Goal: Use online tool/utility: Utilize a website feature to perform a specific function

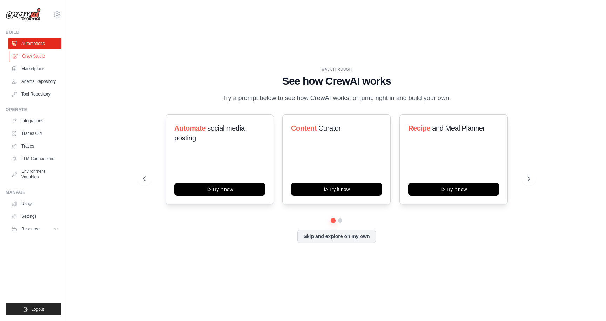
click at [41, 55] on link "Crew Studio" at bounding box center [35, 56] width 53 height 11
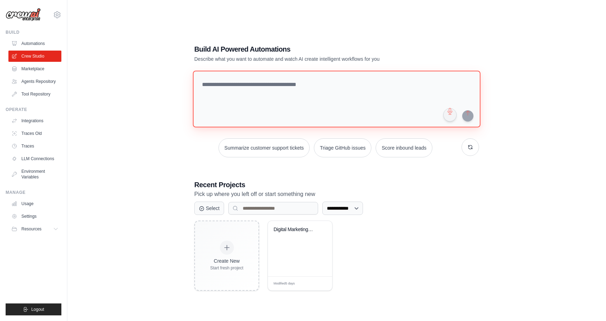
click at [263, 83] on textarea at bounding box center [337, 99] width 288 height 57
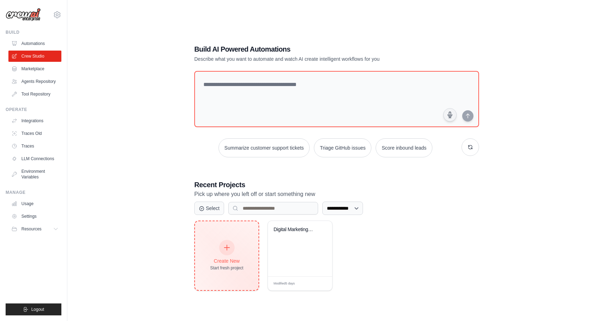
click at [235, 249] on div "Create New Start fresh project" at bounding box center [226, 255] width 33 height 30
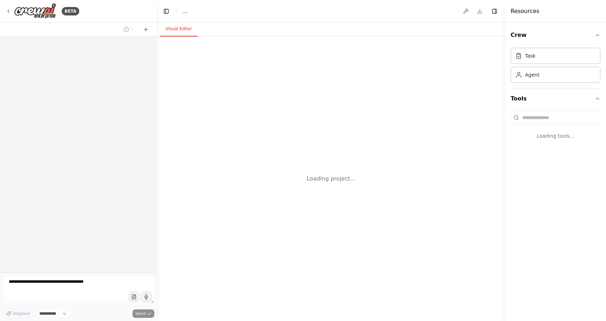
select select "****"
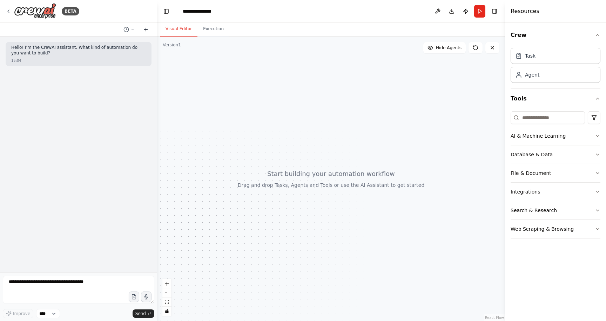
click at [148, 27] on icon at bounding box center [146, 30] width 6 height 6
click at [494, 11] on button "Toggle Right Sidebar" at bounding box center [495, 11] width 10 height 10
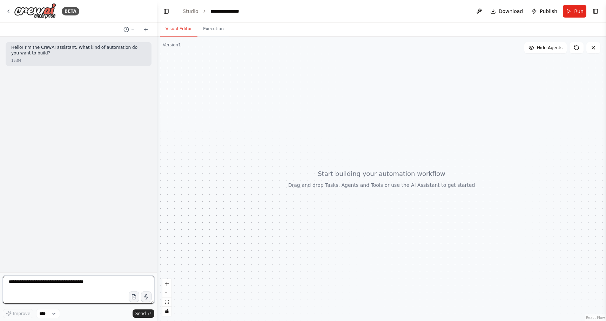
click at [87, 286] on textarea at bounding box center [79, 289] width 152 height 28
paste textarea "**********"
type textarea "**********"
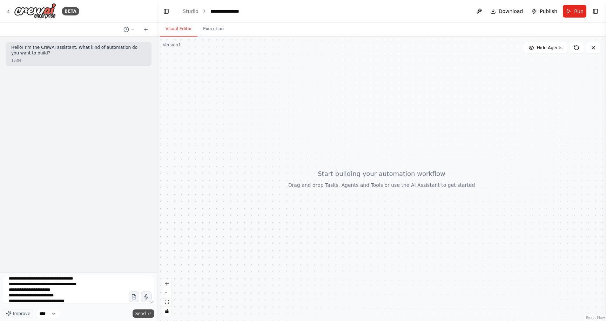
click at [146, 312] on button "Send" at bounding box center [144, 313] width 22 height 8
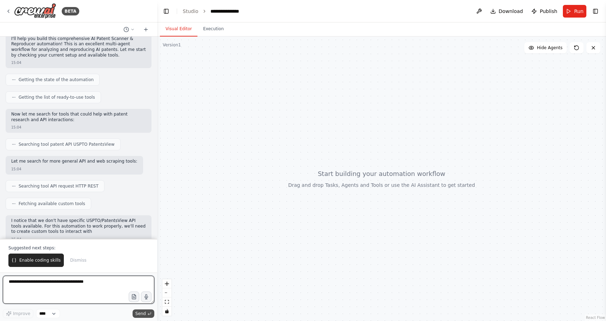
scroll to position [466, 0]
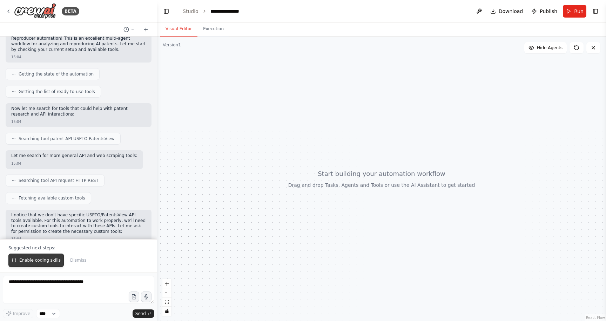
click at [27, 258] on span "Enable coding skills" at bounding box center [39, 260] width 41 height 6
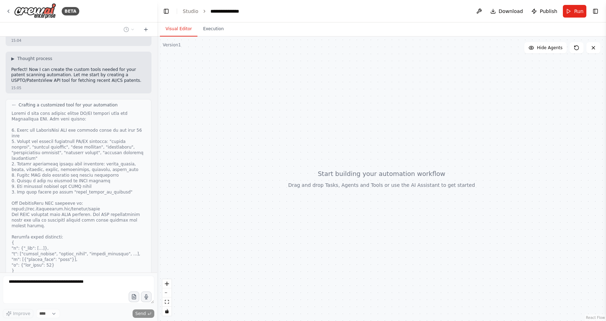
scroll to position [808, 0]
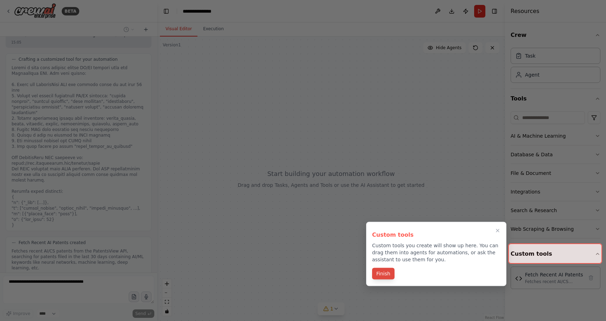
click at [382, 277] on button "Finish" at bounding box center [383, 274] width 22 height 12
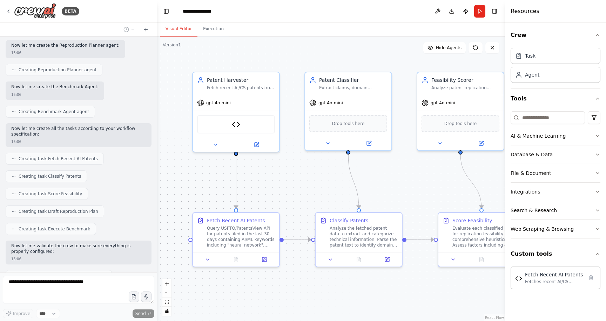
scroll to position [1222, 0]
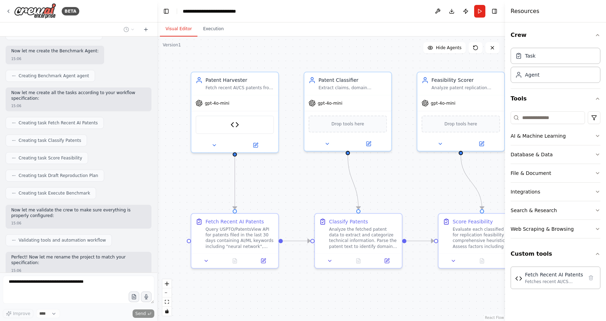
click at [400, 11] on header "**********" at bounding box center [331, 11] width 348 height 22
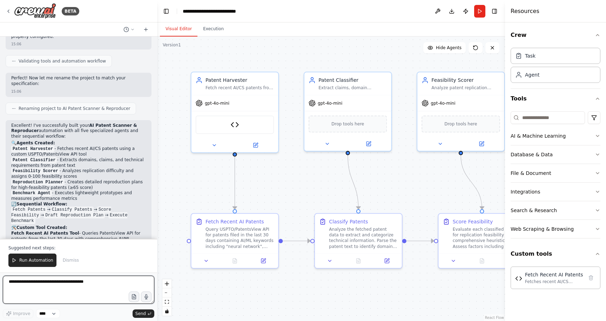
scroll to position [1406, 0]
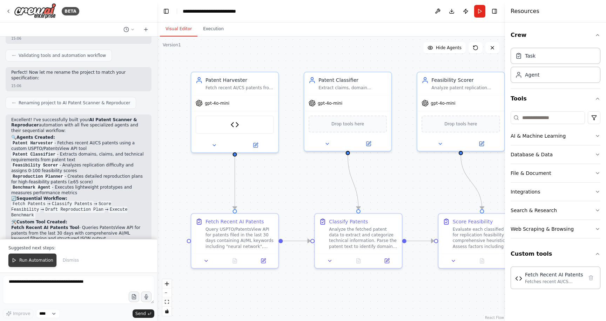
click at [31, 262] on span "Run Automation" at bounding box center [36, 260] width 34 height 6
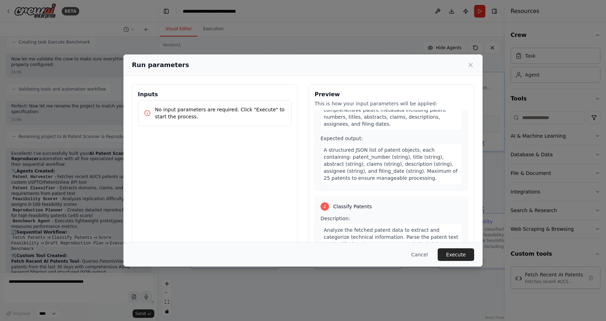
scroll to position [75, 0]
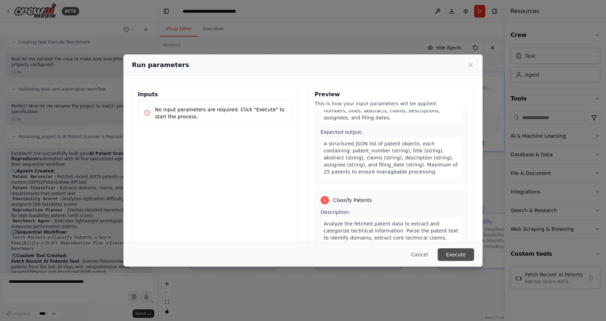
click at [455, 259] on button "Execute" at bounding box center [456, 254] width 36 height 13
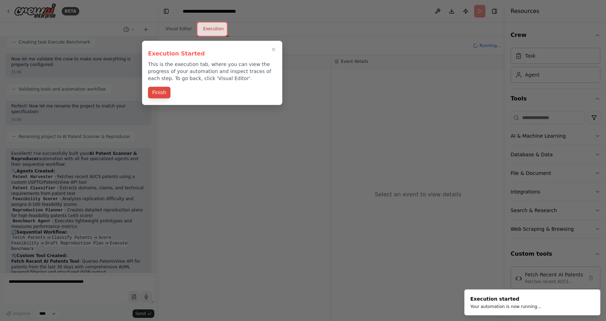
click at [159, 93] on button "Finish" at bounding box center [159, 93] width 22 height 12
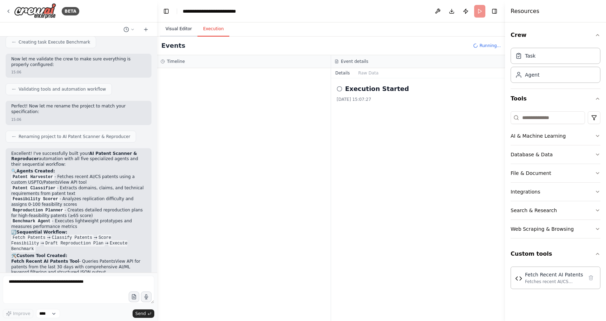
click at [178, 33] on button "Visual Editor" at bounding box center [179, 29] width 38 height 15
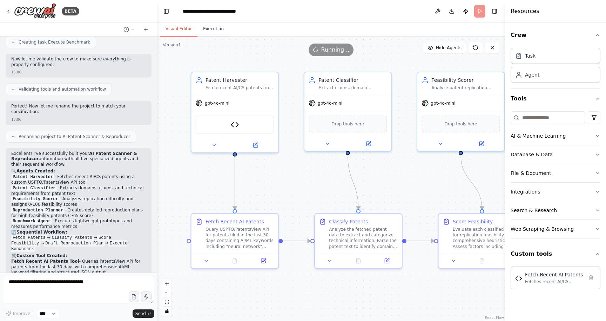
click at [205, 27] on button "Execution" at bounding box center [214, 29] width 32 height 15
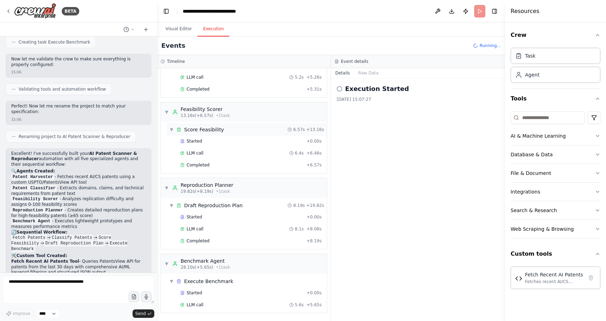
scroll to position [157, 0]
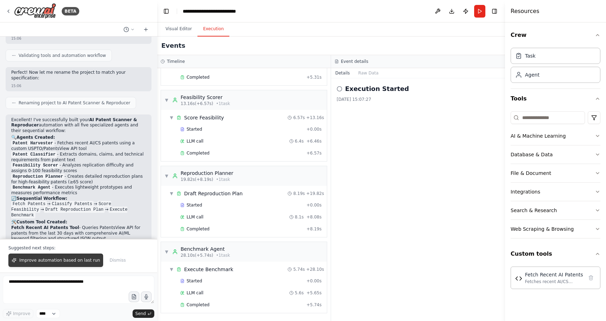
click at [66, 262] on span "Improve automation based on last run" at bounding box center [59, 260] width 81 height 6
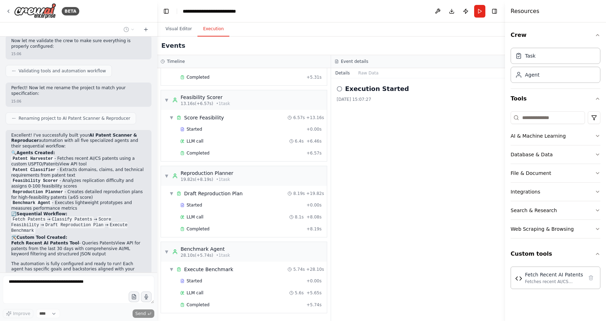
scroll to position [0, 0]
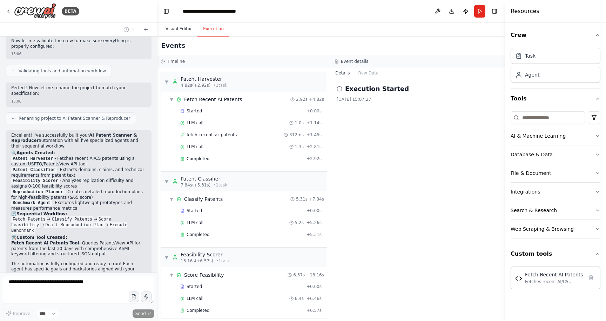
click at [176, 29] on button "Visual Editor" at bounding box center [179, 29] width 38 height 15
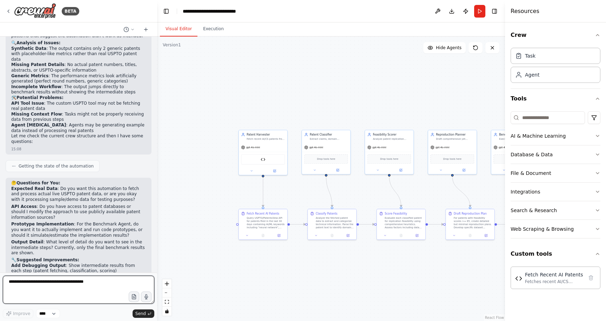
scroll to position [1688, 0]
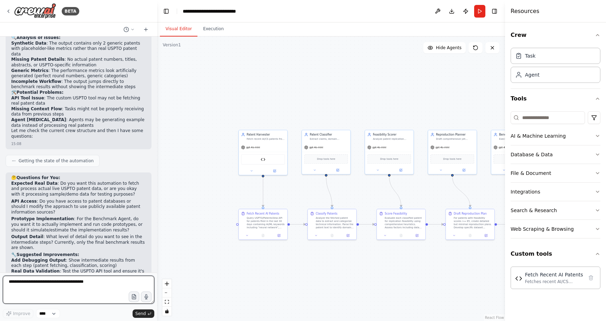
click at [122, 285] on textarea at bounding box center [79, 289] width 152 height 28
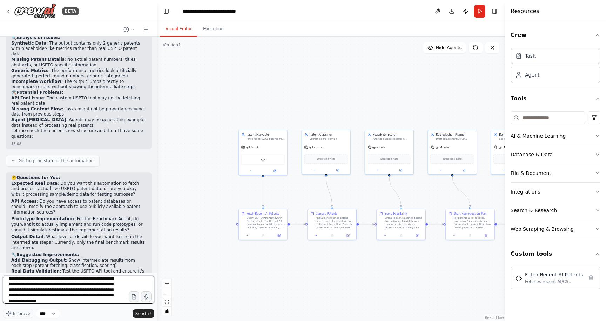
scroll to position [9, 0]
drag, startPoint x: 49, startPoint y: 300, endPoint x: 74, endPoint y: 292, distance: 26.4
click at [74, 292] on textarea "**********" at bounding box center [79, 289] width 152 height 28
type textarea "**********"
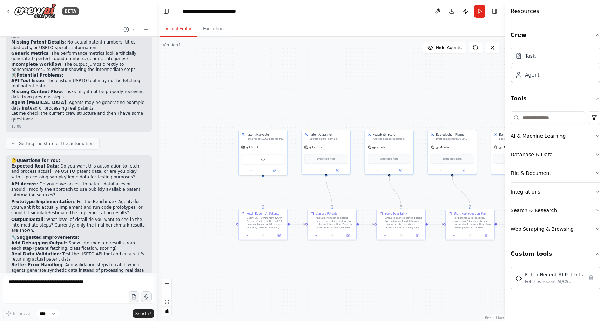
scroll to position [1741, 0]
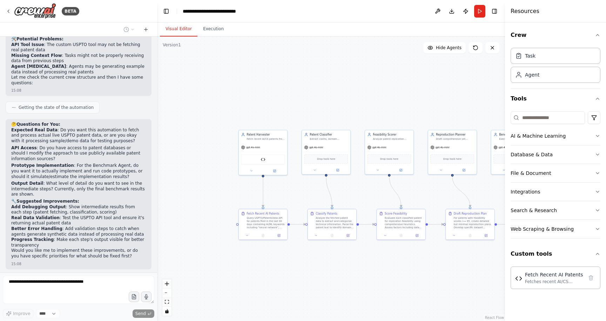
drag, startPoint x: 96, startPoint y: 236, endPoint x: 11, endPoint y: 227, distance: 85.8
click at [11, 275] on div "what are the legit data source for patents, which api ou can acess or very easy…" at bounding box center [79, 289] width 146 height 29
copy p "what are the legit data source for patents, which api ou can acess or very easy…"
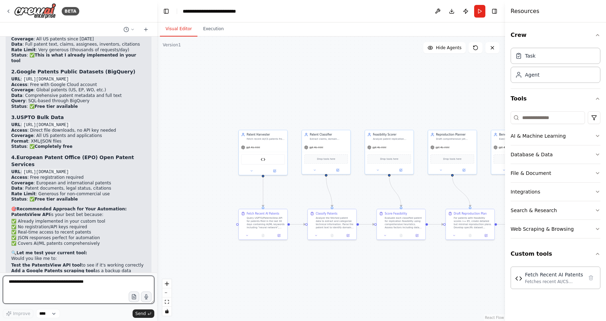
scroll to position [2078, 0]
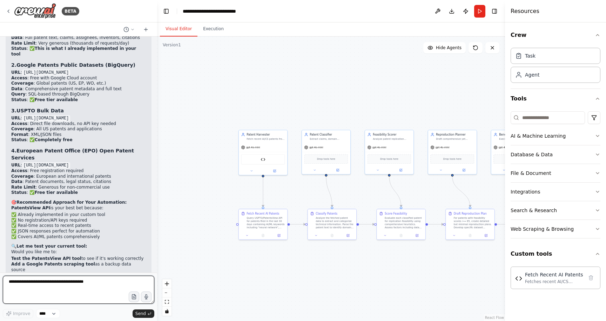
click at [76, 284] on textarea at bounding box center [79, 289] width 152 height 28
type textarea "**********"
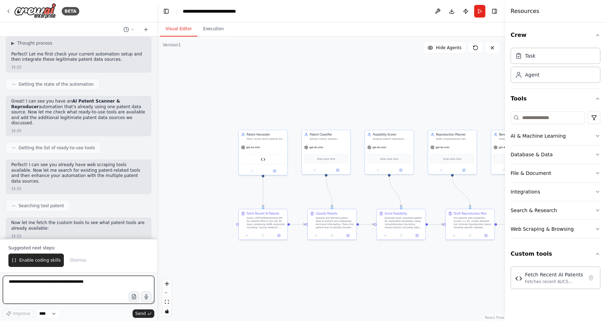
scroll to position [2400, 0]
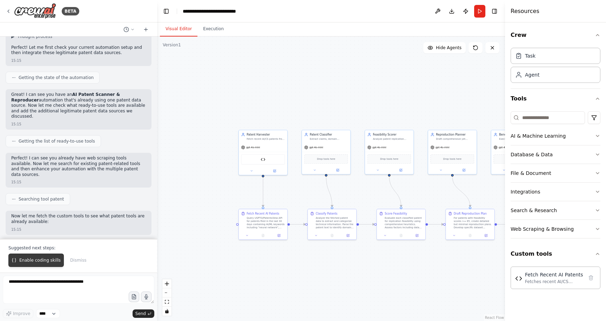
click at [50, 258] on span "Enable coding skills" at bounding box center [39, 260] width 41 height 6
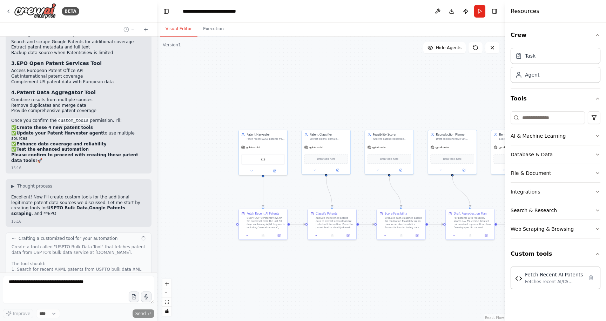
scroll to position [2750, 0]
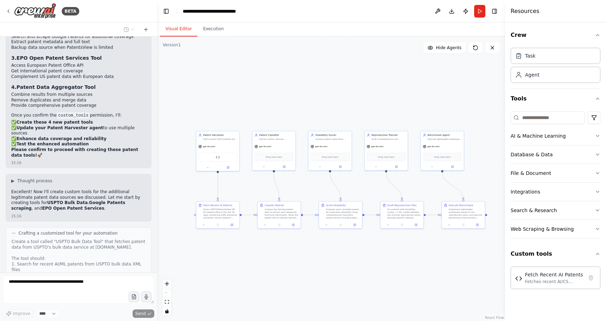
drag, startPoint x: 429, startPoint y: 201, endPoint x: 376, endPoint y: 186, distance: 54.8
click at [376, 186] on div ".deletable-edge-delete-btn { width: 20px; height: 20px; border: 0px solid #ffff…" at bounding box center [331, 178] width 348 height 284
click at [377, 12] on header "**********" at bounding box center [331, 11] width 348 height 22
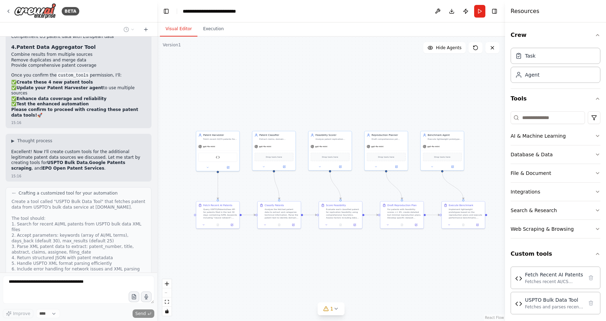
click at [370, 15] on header "**********" at bounding box center [331, 11] width 348 height 22
click at [435, 69] on div ".deletable-edge-delete-btn { width: 20px; height: 20px; border: 0px solid #ffff…" at bounding box center [331, 178] width 348 height 284
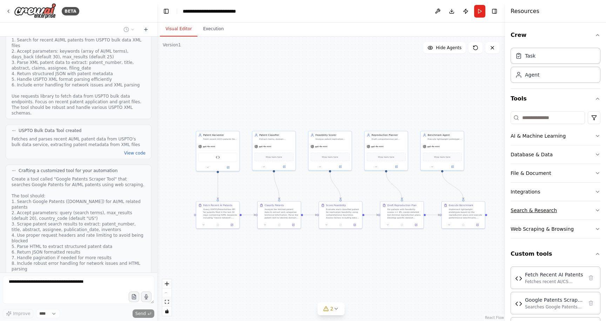
scroll to position [3118, 0]
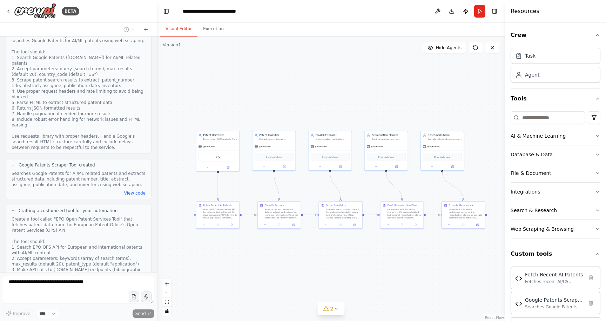
click at [369, 14] on header "**********" at bounding box center [331, 11] width 348 height 22
click at [395, 13] on header "**********" at bounding box center [331, 11] width 348 height 22
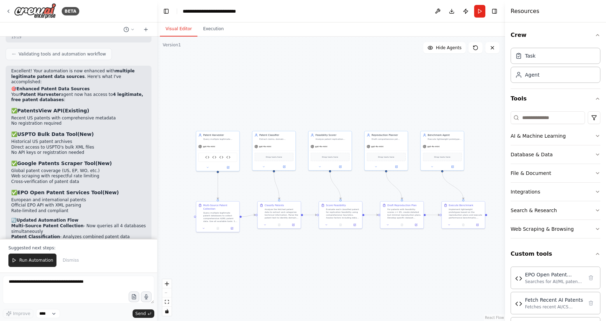
scroll to position [3756, 0]
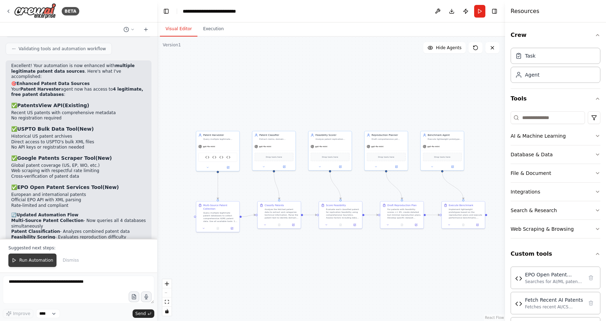
click at [33, 261] on span "Run Automation" at bounding box center [36, 260] width 34 height 6
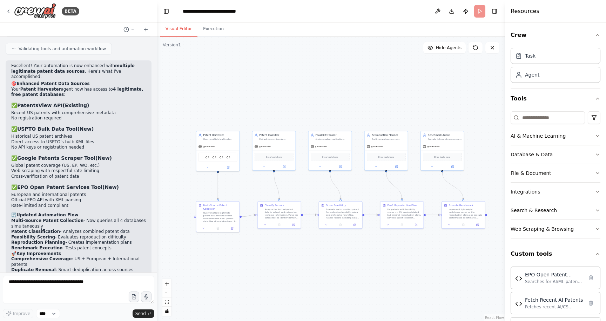
scroll to position [3723, 0]
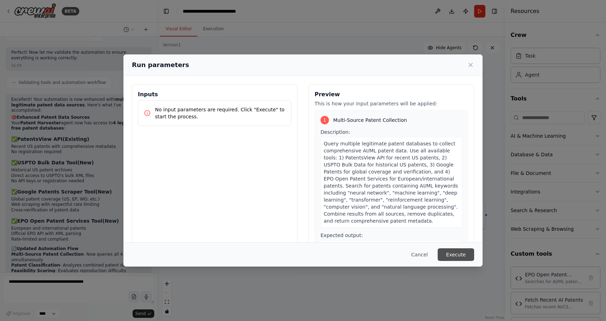
click at [464, 257] on button "Execute" at bounding box center [456, 254] width 36 height 13
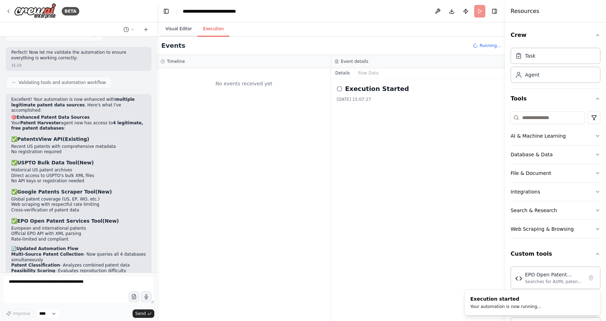
click at [176, 31] on button "Visual Editor" at bounding box center [179, 29] width 38 height 15
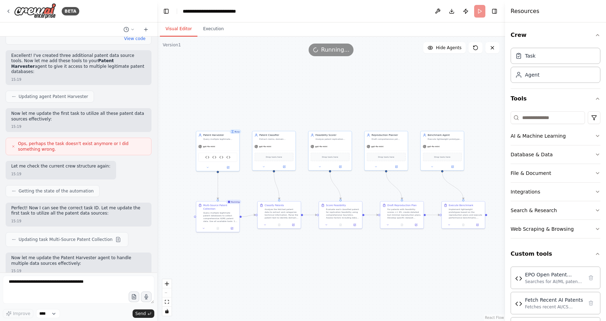
scroll to position [3468, 0]
click at [220, 228] on button at bounding box center [217, 227] width 15 height 4
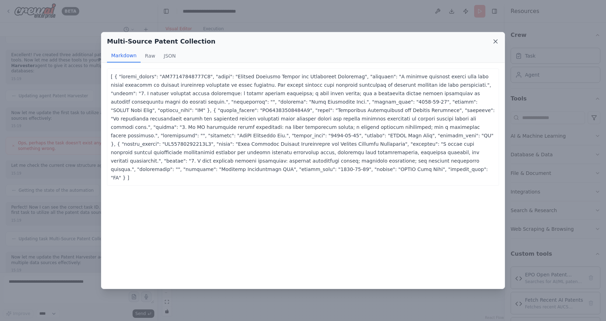
click at [496, 42] on icon at bounding box center [496, 42] width 4 height 4
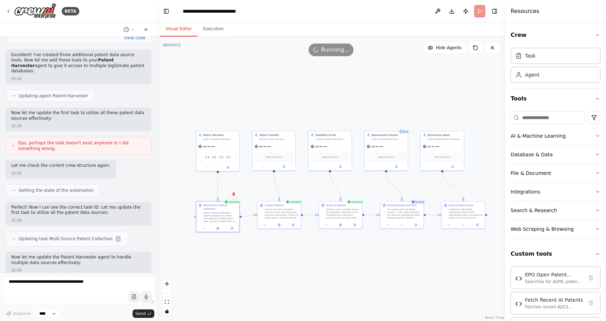
click at [390, 91] on div ".deletable-edge-delete-btn { width: 20px; height: 20px; border: 0px solid #ffff…" at bounding box center [331, 178] width 348 height 284
click at [280, 226] on div at bounding box center [279, 223] width 43 height 7
click at [280, 223] on icon at bounding box center [279, 223] width 3 height 3
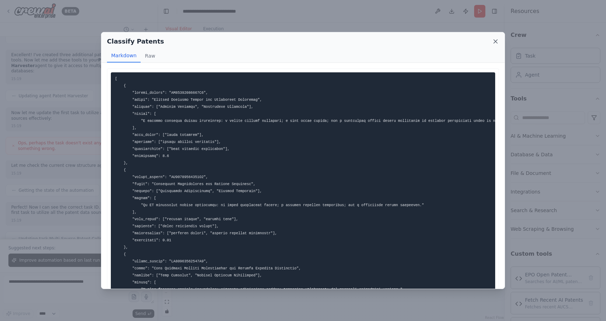
click at [496, 41] on icon at bounding box center [495, 41] width 7 height 7
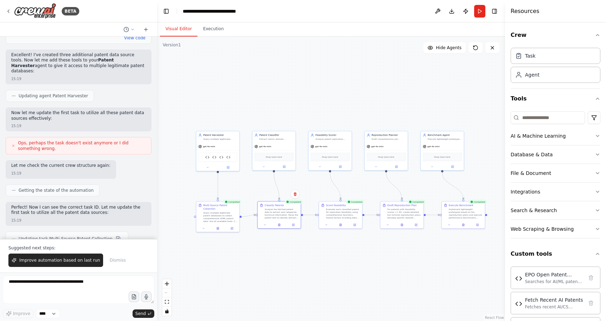
click at [492, 179] on div ".deletable-edge-delete-btn { width: 20px; height: 20px; border: 0px solid #ffff…" at bounding box center [331, 178] width 348 height 284
click at [46, 259] on span "Improve automation based on last run" at bounding box center [59, 260] width 81 height 6
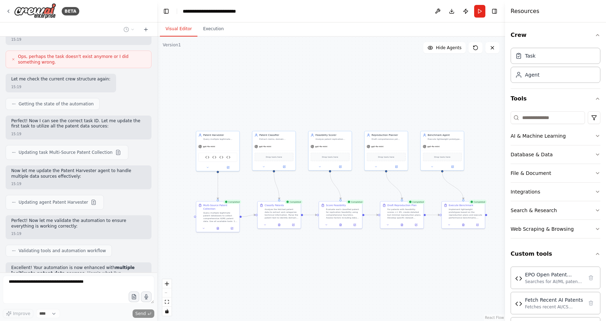
scroll to position [3741, 0]
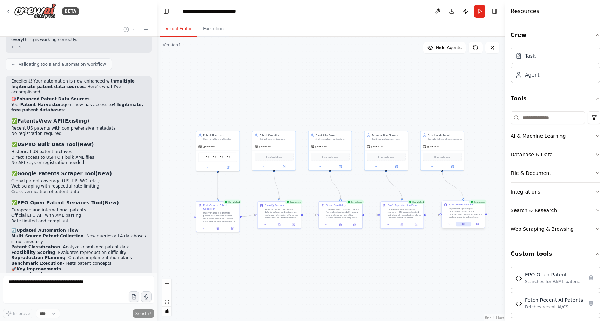
click at [465, 222] on button at bounding box center [463, 224] width 15 height 4
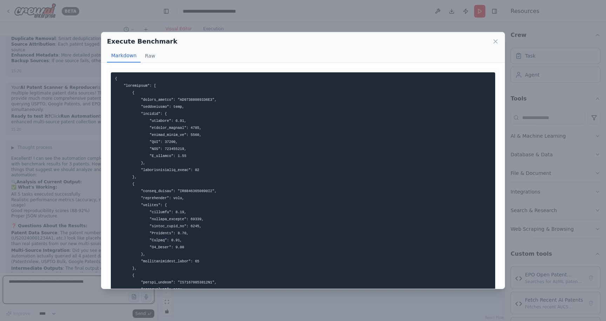
scroll to position [101, 0]
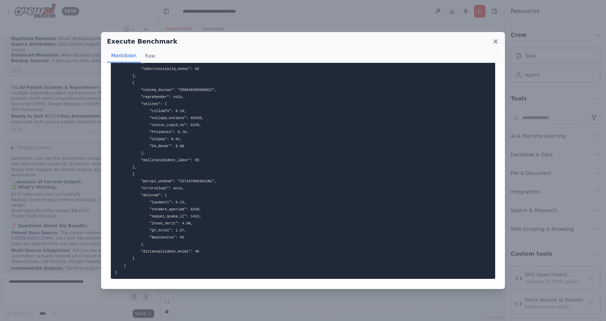
click at [496, 39] on icon at bounding box center [495, 41] width 7 height 7
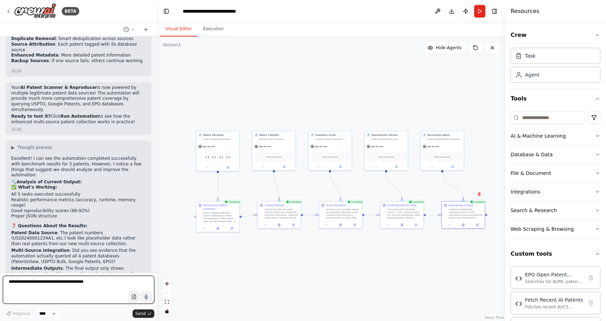
click at [103, 286] on textarea at bounding box center [79, 289] width 152 height 28
paste textarea "**********"
type textarea "**********"
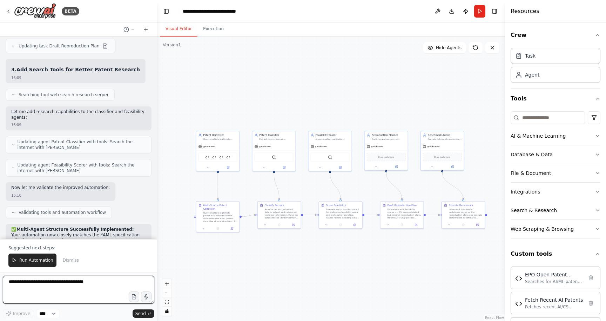
scroll to position [5033, 0]
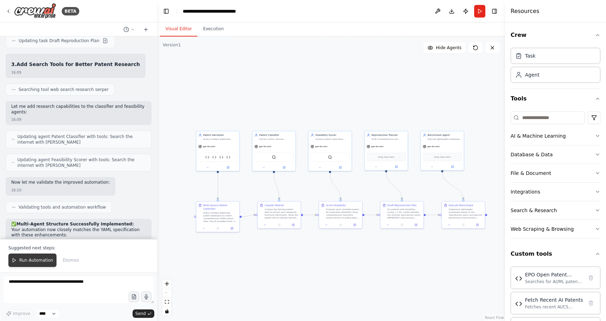
click at [40, 260] on span "Run Automation" at bounding box center [36, 260] width 34 height 6
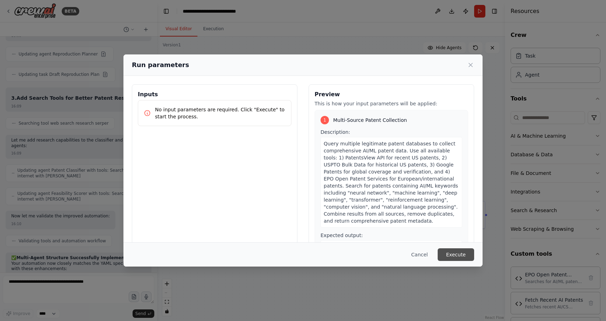
click at [465, 260] on button "Execute" at bounding box center [456, 254] width 36 height 13
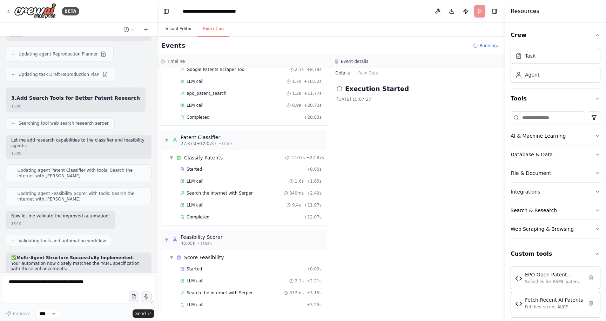
scroll to position [125, 0]
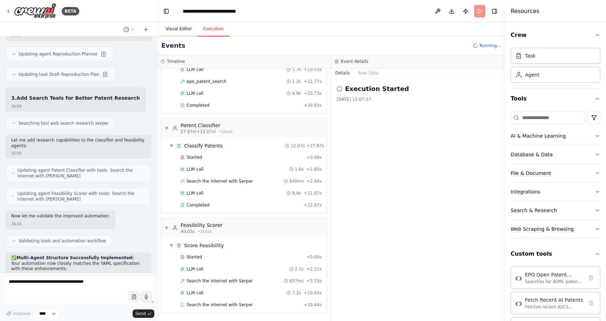
click at [179, 30] on button "Visual Editor" at bounding box center [179, 29] width 38 height 15
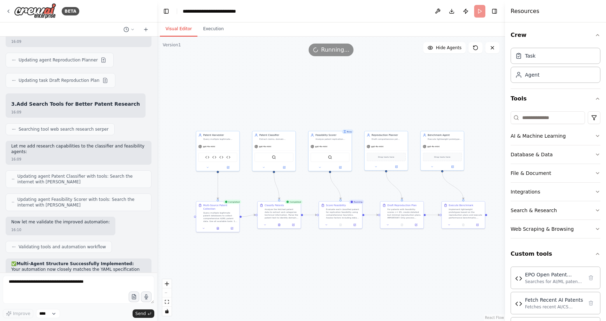
scroll to position [5000, 0]
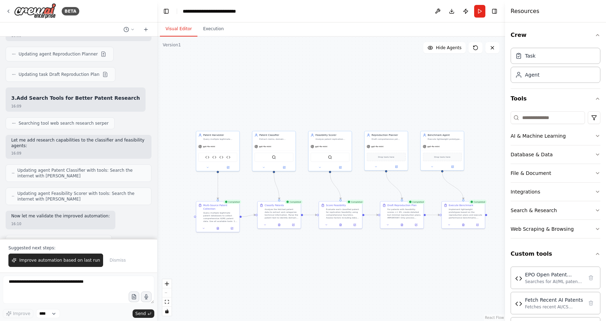
click at [345, 63] on div ".deletable-edge-delete-btn { width: 20px; height: 20px; border: 0px solid #ffff…" at bounding box center [331, 178] width 348 height 284
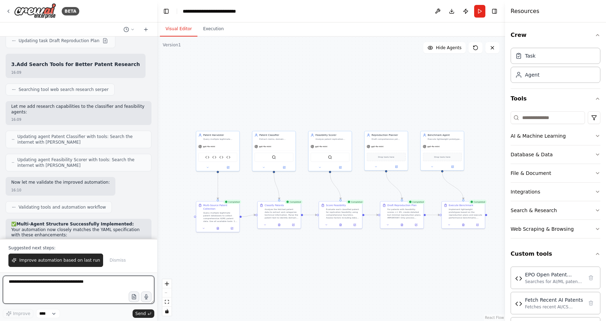
click at [69, 288] on textarea at bounding box center [79, 289] width 152 height 28
type textarea "*"
paste textarea "**********"
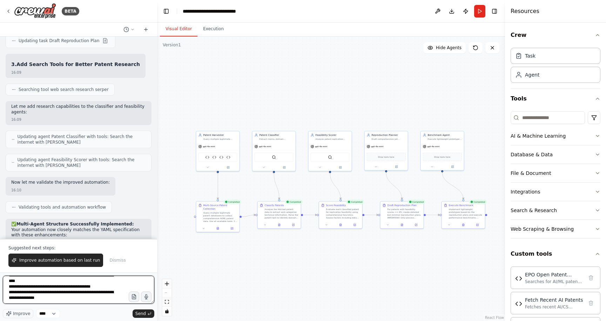
scroll to position [295, 0]
paste textarea "**********"
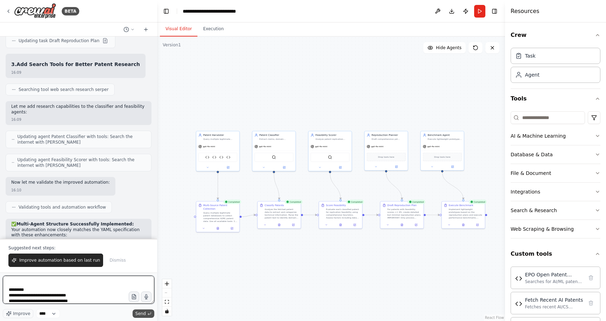
type textarea "**********"
click at [137, 312] on span "Send" at bounding box center [140, 313] width 11 height 6
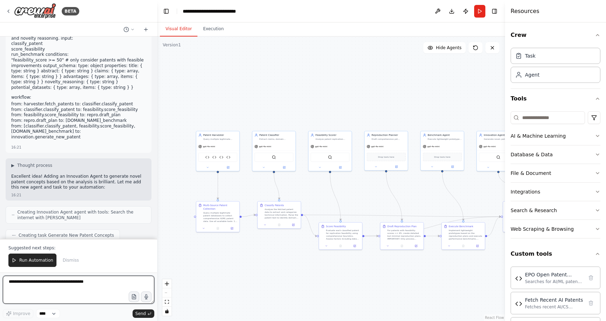
scroll to position [5664, 0]
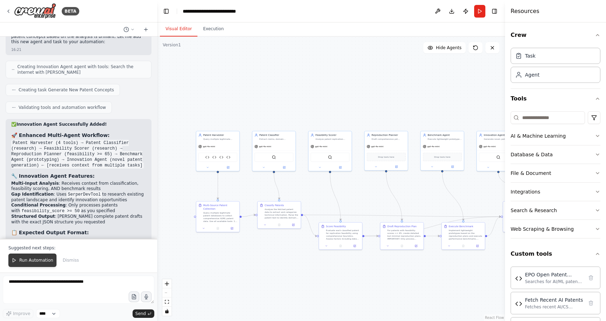
click at [41, 258] on span "Run Automation" at bounding box center [36, 260] width 34 height 6
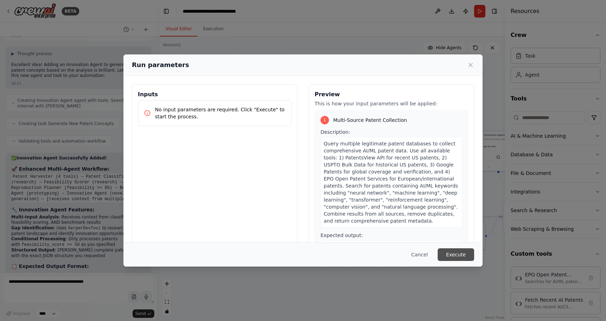
click at [461, 254] on button "Execute" at bounding box center [456, 254] width 36 height 13
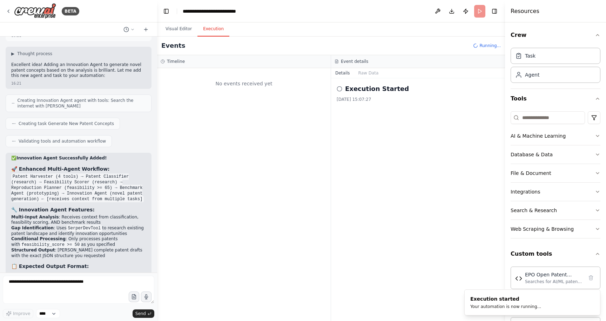
scroll to position [0, 0]
click at [461, 254] on div "Execution Started 21/09/2025, 15:07:27" at bounding box center [418, 199] width 174 height 242
click at [459, 254] on div "Execution Started 21/09/2025, 15:07:27" at bounding box center [418, 199] width 174 height 242
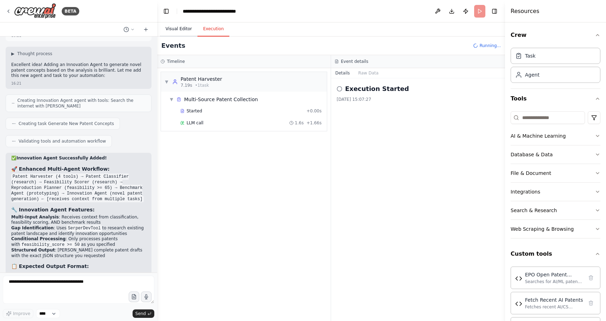
click at [176, 30] on button "Visual Editor" at bounding box center [179, 29] width 38 height 15
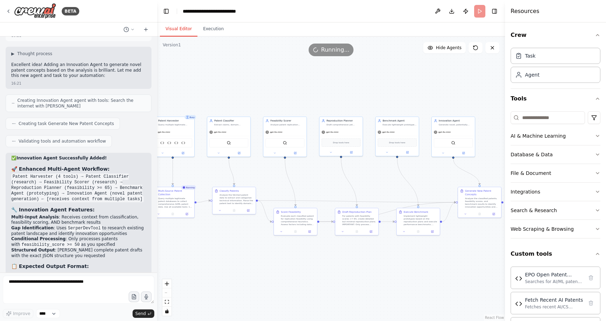
drag, startPoint x: 323, startPoint y: 100, endPoint x: 278, endPoint y: 86, distance: 47.5
click at [278, 86] on div ".deletable-edge-delete-btn { width: 20px; height: 20px; border: 0px solid #ffff…" at bounding box center [331, 178] width 348 height 284
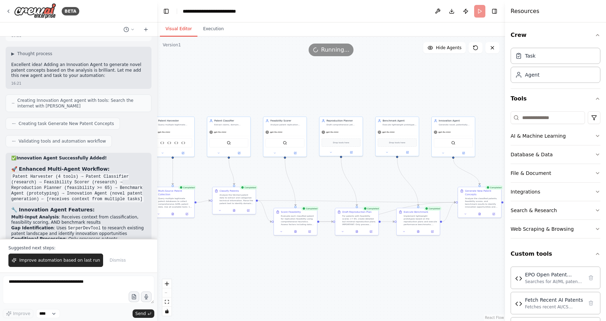
scroll to position [5664, 0]
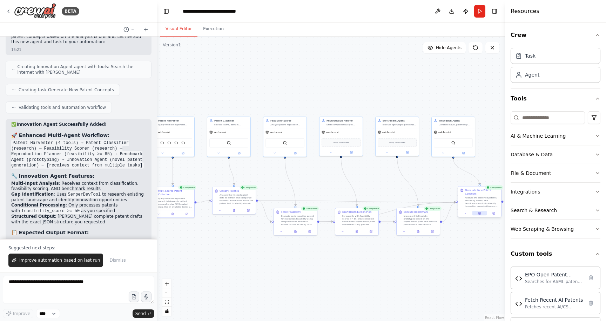
click at [480, 215] on div at bounding box center [479, 212] width 43 height 7
click at [481, 215] on button at bounding box center [479, 213] width 15 height 4
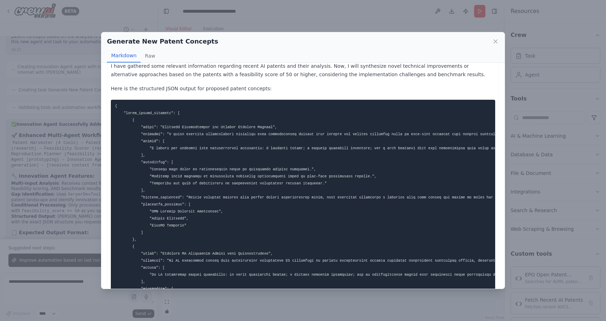
scroll to position [0, 0]
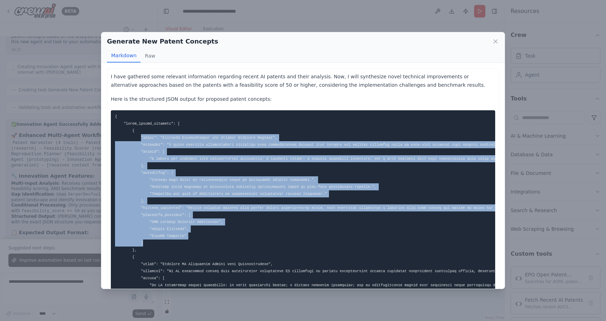
drag, startPoint x: 140, startPoint y: 139, endPoint x: 159, endPoint y: 242, distance: 104.4
click at [159, 242] on pre at bounding box center [303, 316] width 385 height 413
copy code ""title": "Adaptive Preprocessing for Machine Learning Systems", "abstract": "A …"
click at [495, 42] on icon at bounding box center [495, 41] width 7 height 7
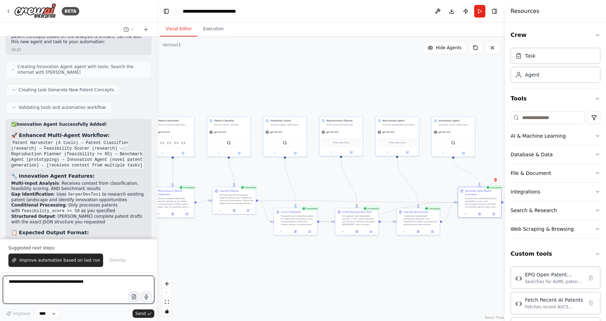
click at [67, 287] on textarea at bounding box center [79, 289] width 152 height 28
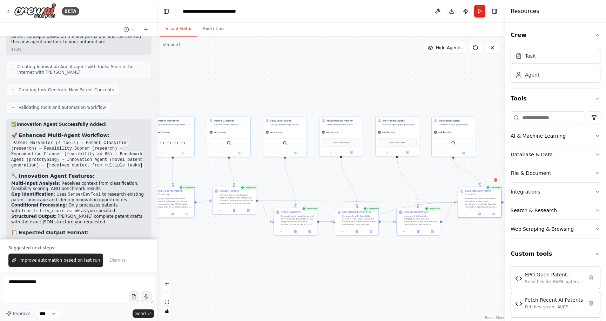
click at [174, 80] on div ".deletable-edge-delete-btn { width: 20px; height: 20px; border: 0px solid #ffff…" at bounding box center [331, 178] width 348 height 284
click at [68, 286] on textarea "**********" at bounding box center [79, 289] width 152 height 28
click at [481, 214] on icon at bounding box center [479, 213] width 3 height 3
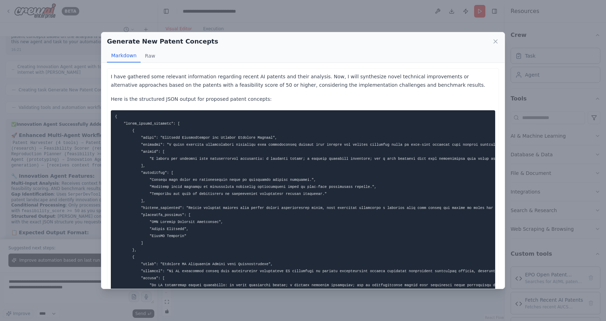
click at [342, 196] on pre at bounding box center [303, 316] width 385 height 413
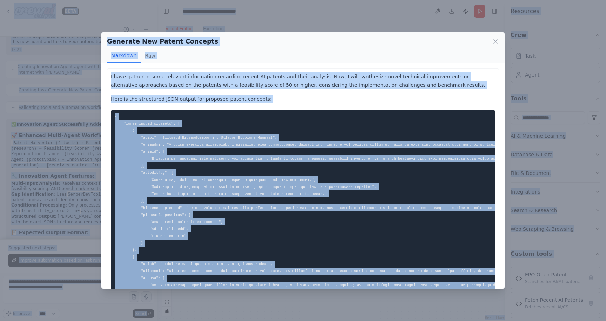
click at [320, 169] on pre at bounding box center [303, 316] width 385 height 413
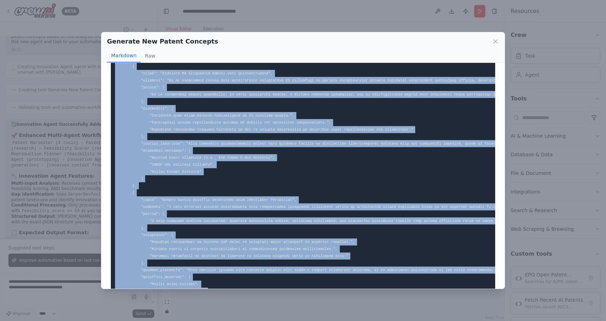
scroll to position [268, 0]
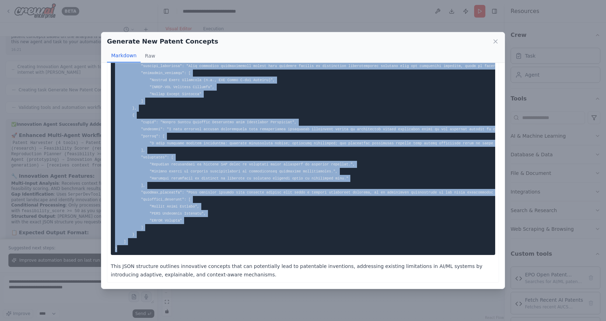
drag, startPoint x: 114, startPoint y: 115, endPoint x: 144, endPoint y: 247, distance: 135.6
click at [144, 247] on pre at bounding box center [303, 48] width 385 height 413
copy code "{ "novel_patent_concepts": [ { "title": "Adaptive Preprocessing for Machine Lea…"
click at [495, 42] on icon at bounding box center [495, 41] width 7 height 7
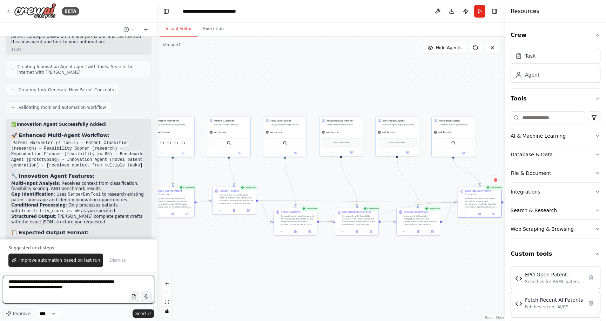
click at [106, 285] on textarea "**********" at bounding box center [79, 289] width 152 height 28
click at [104, 289] on textarea "**********" at bounding box center [79, 289] width 152 height 28
type textarea "**********"
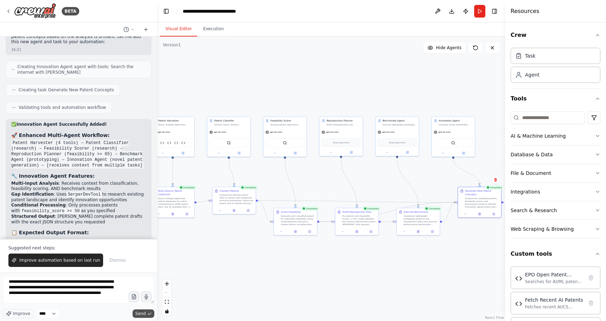
click at [151, 314] on icon "submit" at bounding box center [149, 313] width 4 height 4
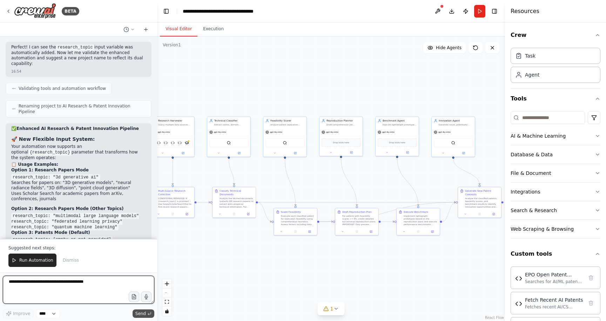
scroll to position [6443, 0]
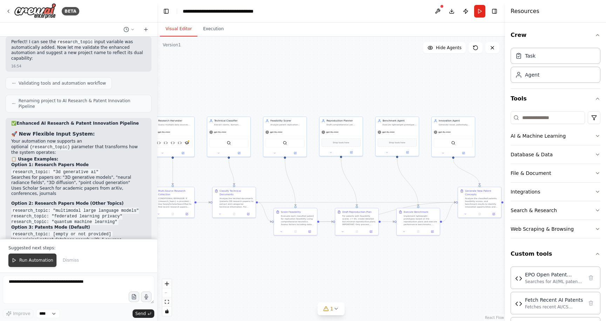
click at [36, 263] on span "Run Automation" at bounding box center [36, 260] width 34 height 6
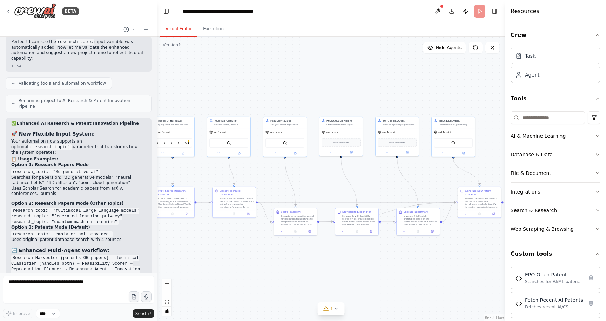
scroll to position [6409, 0]
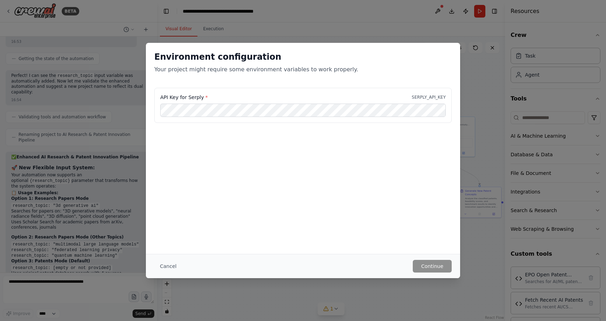
click at [197, 98] on label "API Key for Serply *" at bounding box center [183, 97] width 47 height 7
copy label "Serply"
click at [445, 263] on button "Continue" at bounding box center [432, 266] width 39 height 13
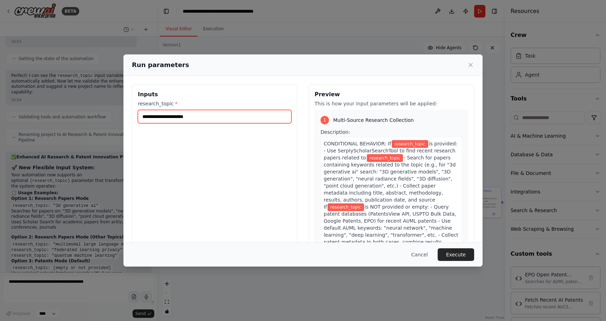
click at [250, 118] on input "research_topic *" at bounding box center [215, 116] width 154 height 13
click at [259, 165] on div "Inputs research_topic *" at bounding box center [215, 167] width 166 height 166
click at [447, 253] on button "Execute" at bounding box center [456, 254] width 36 height 13
drag, startPoint x: 136, startPoint y: 101, endPoint x: 196, endPoint y: 120, distance: 63.1
click at [196, 120] on div "Inputs research_topic * This field is required" at bounding box center [215, 167] width 166 height 166
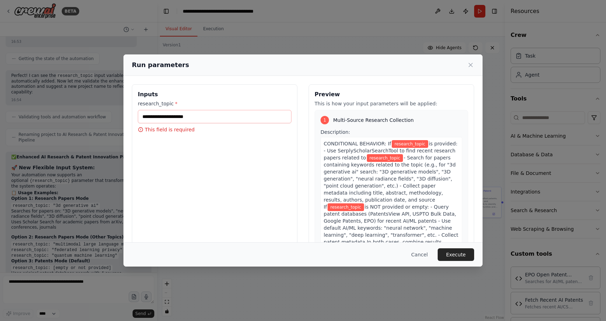
click at [51, 289] on div "Run parameters Inputs research_topic * This field is required Preview This is h…" at bounding box center [303, 160] width 606 height 321
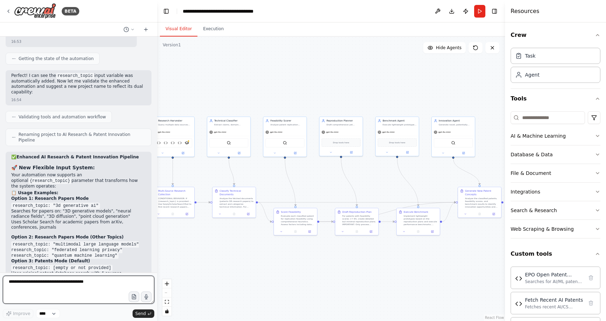
click at [53, 283] on textarea at bounding box center [79, 289] width 152 height 28
click at [482, 16] on button "Run" at bounding box center [479, 11] width 11 height 13
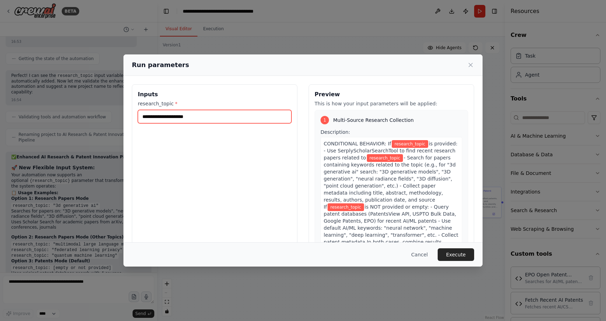
click at [238, 121] on input "research_topic *" at bounding box center [215, 116] width 154 height 13
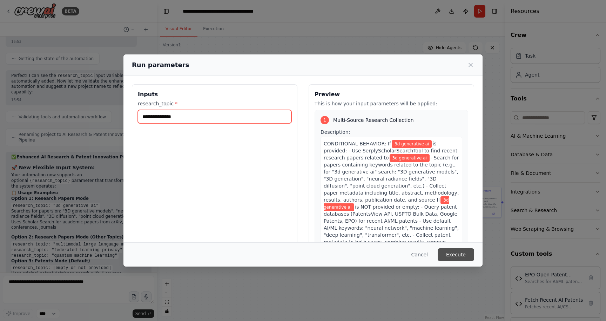
type input "**********"
click at [467, 255] on button "Execute" at bounding box center [456, 254] width 36 height 13
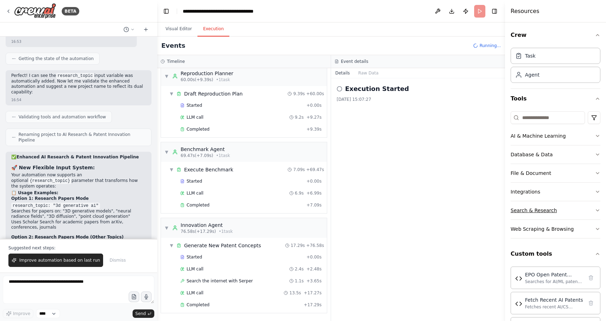
scroll to position [6443, 0]
